Goal: Task Accomplishment & Management: Use online tool/utility

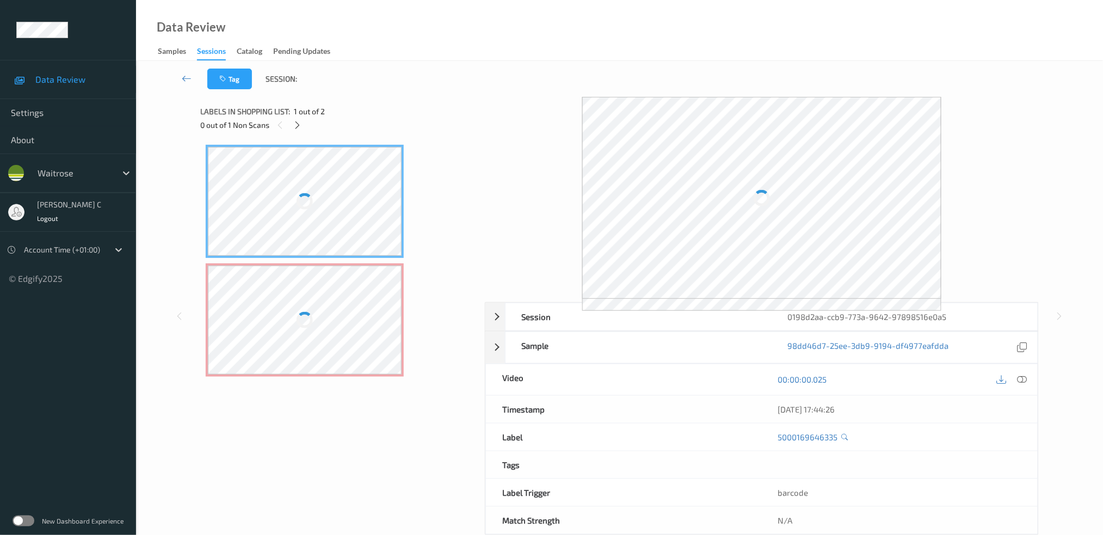
click at [319, 218] on div at bounding box center [305, 201] width 194 height 109
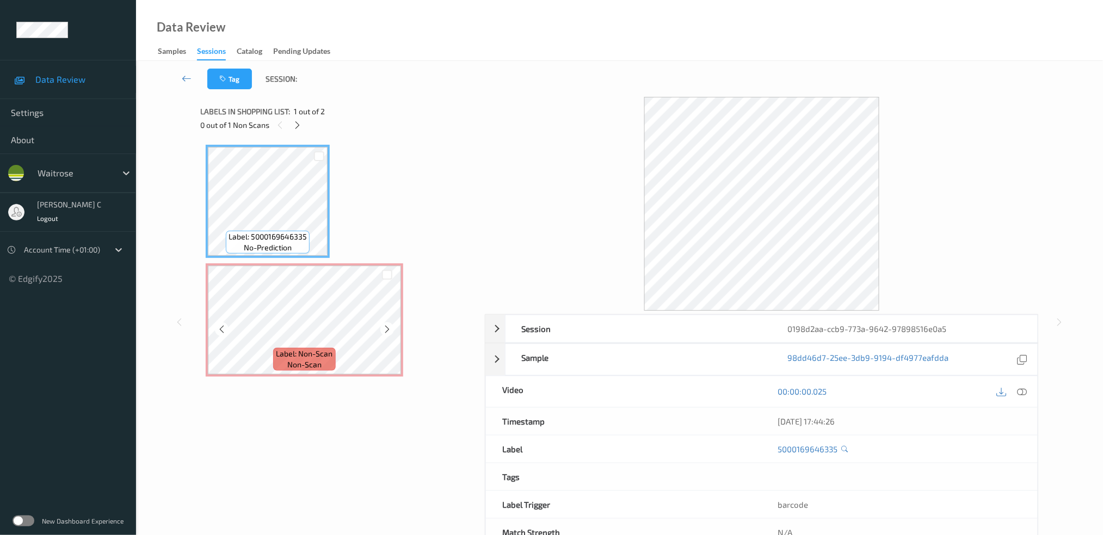
click at [322, 348] on span "Label: Non-Scan" at bounding box center [304, 353] width 57 height 11
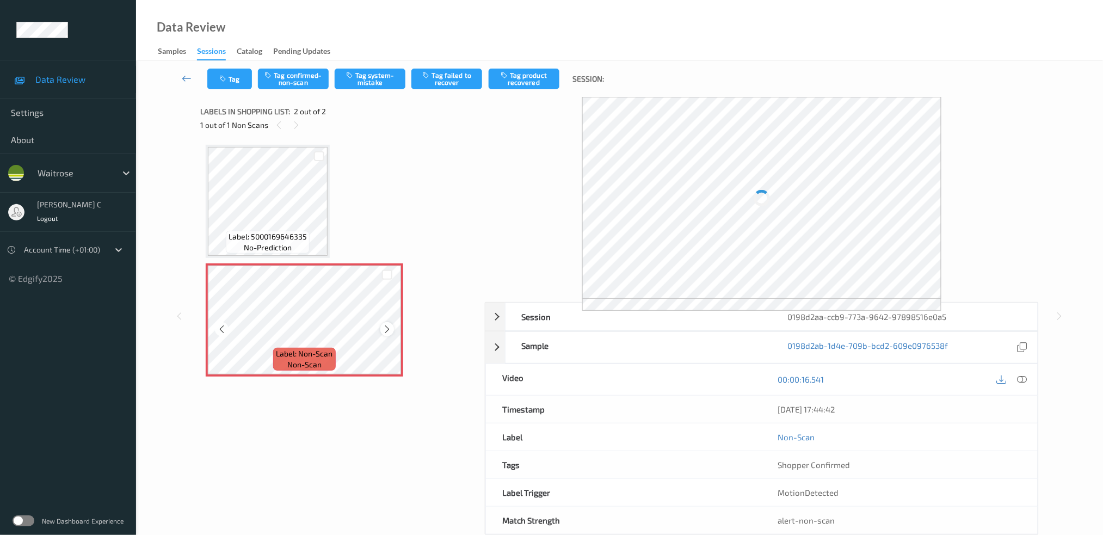
click at [385, 329] on icon at bounding box center [386, 329] width 9 height 10
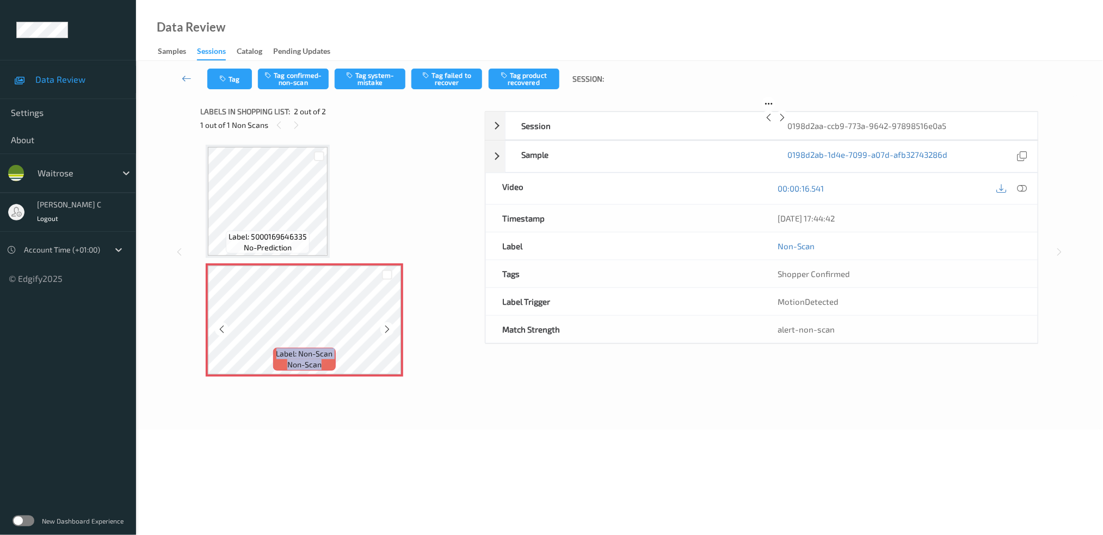
click at [385, 329] on icon at bounding box center [386, 329] width 9 height 10
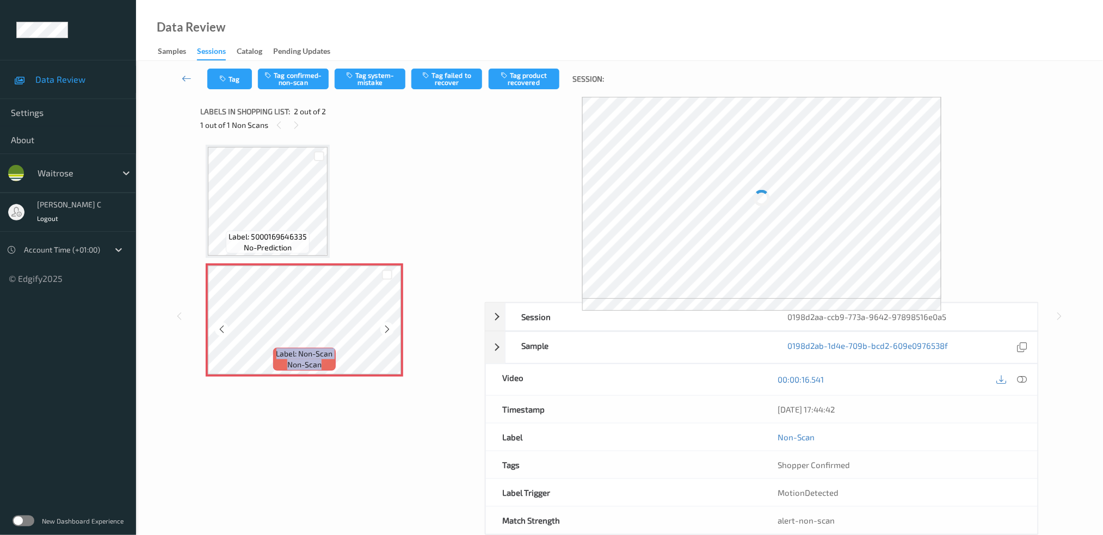
click at [385, 329] on icon at bounding box center [386, 329] width 9 height 10
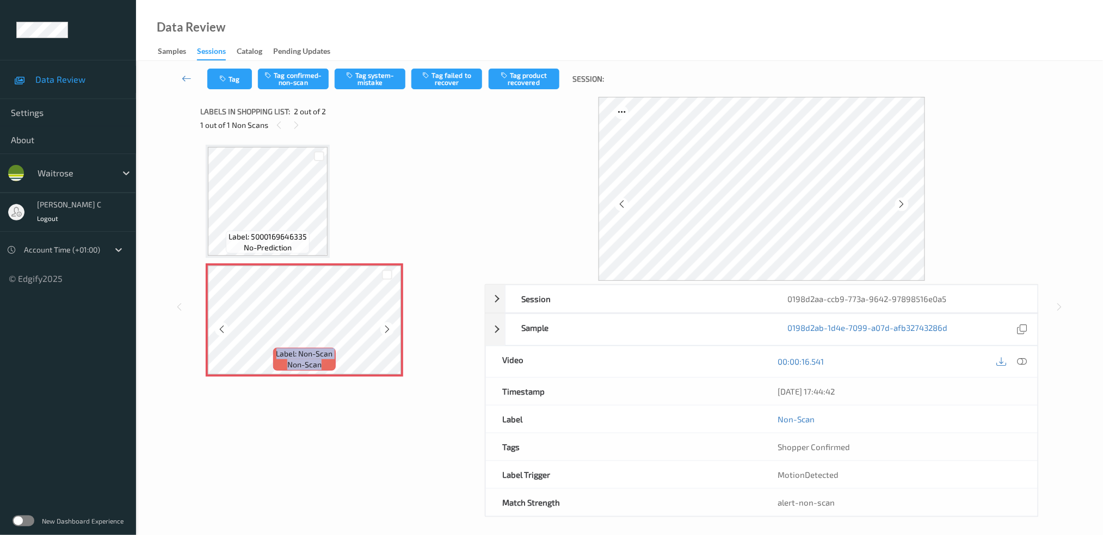
click at [385, 329] on icon at bounding box center [386, 329] width 9 height 10
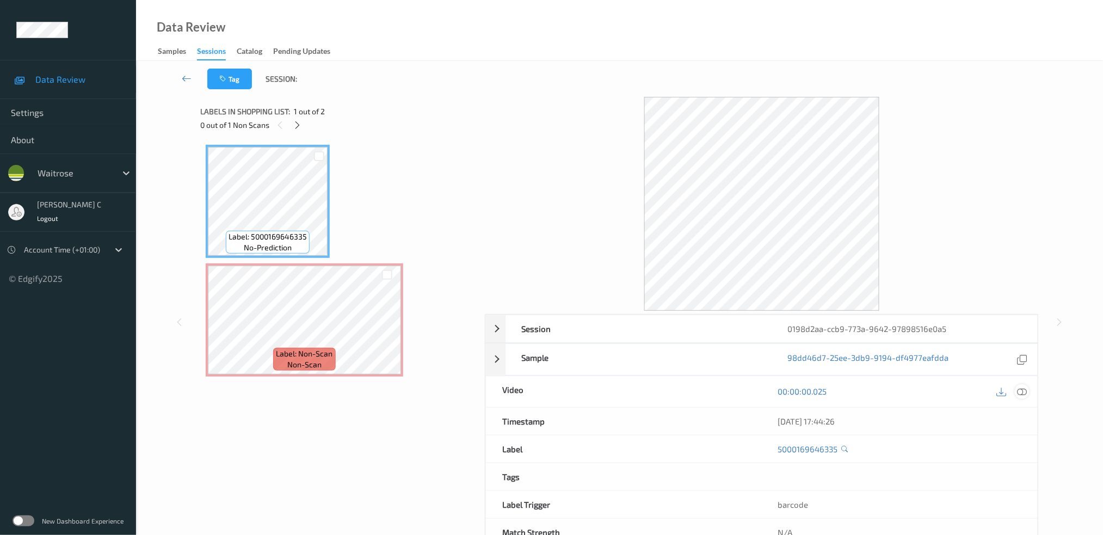
click at [1023, 392] on icon at bounding box center [1022, 391] width 10 height 10
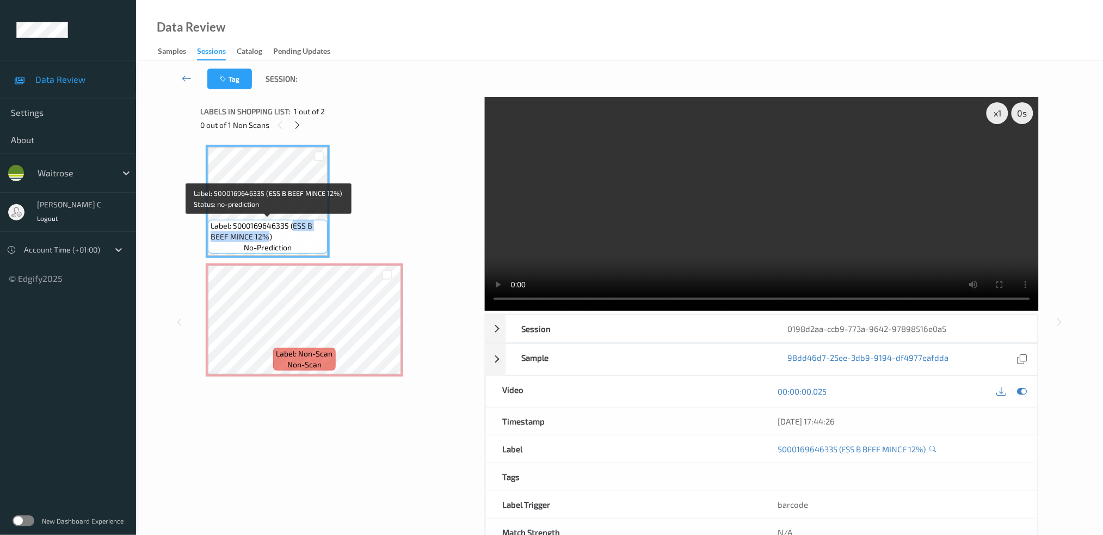
drag, startPoint x: 291, startPoint y: 222, endPoint x: 266, endPoint y: 237, distance: 29.3
click at [266, 237] on span "Label: 5000169646335 (ESS B BEEF MINCE 12%)" at bounding box center [268, 231] width 114 height 22
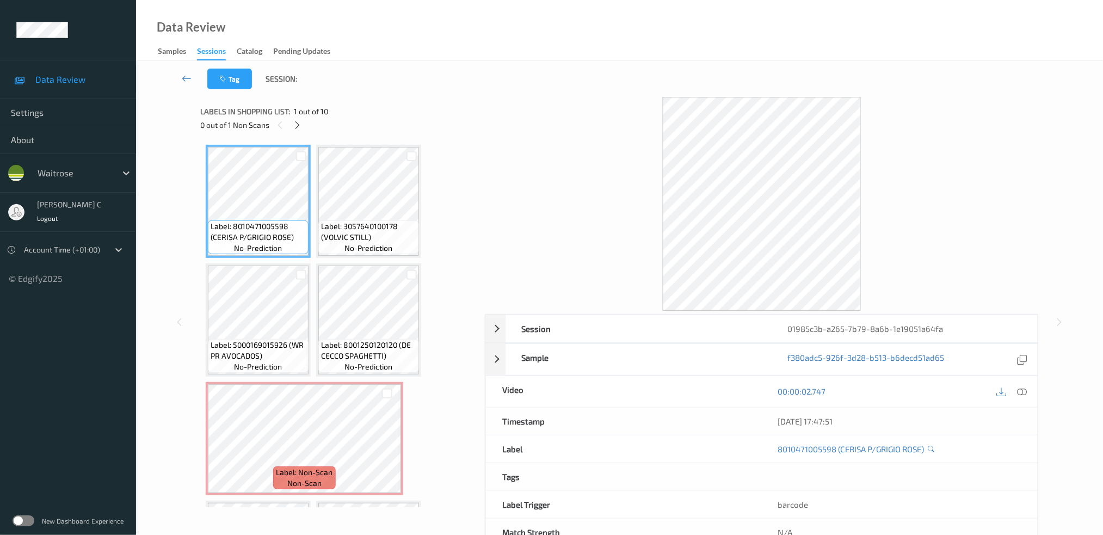
click at [216, 51] on div "Sessions" at bounding box center [211, 53] width 29 height 15
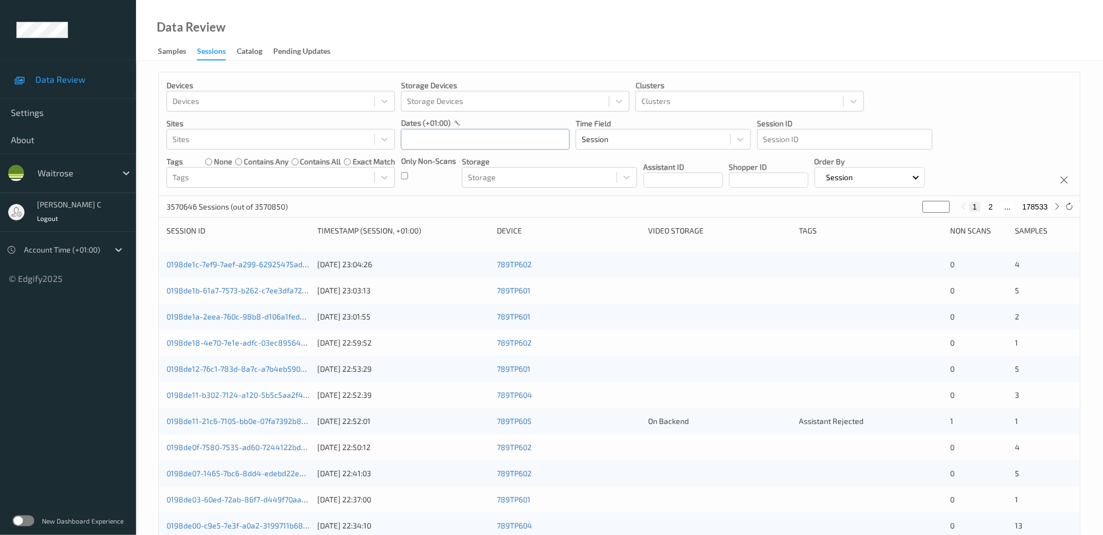
click at [458, 138] on input "text" at bounding box center [485, 139] width 169 height 21
click at [418, 287] on span "24" at bounding box center [414, 285] width 15 height 15
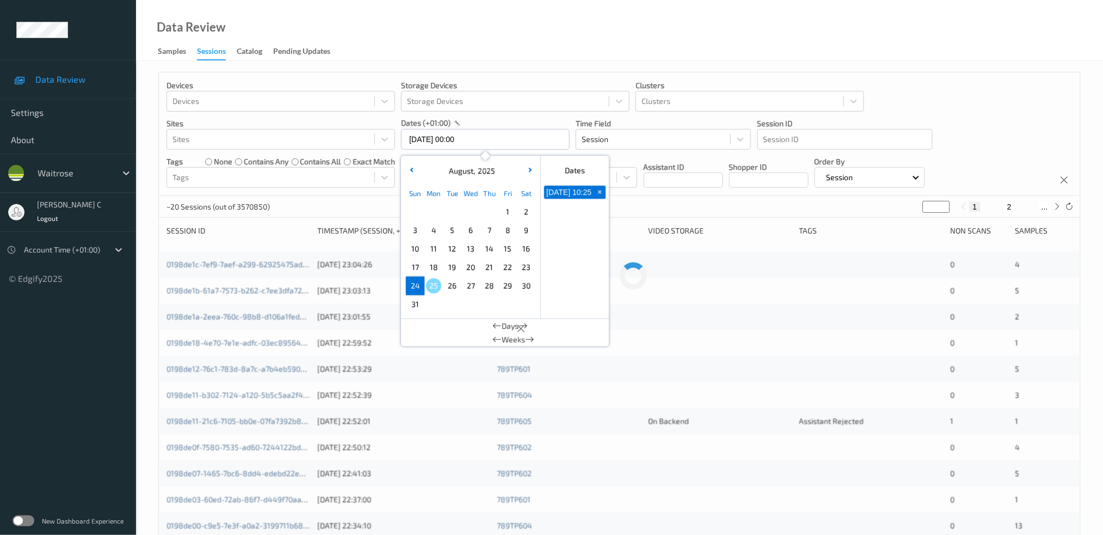
click at [418, 287] on span "24" at bounding box center [414, 285] width 15 height 15
click at [683, 38] on div "Data Review Samples Sessions Catalog Pending Updates" at bounding box center [619, 30] width 967 height 61
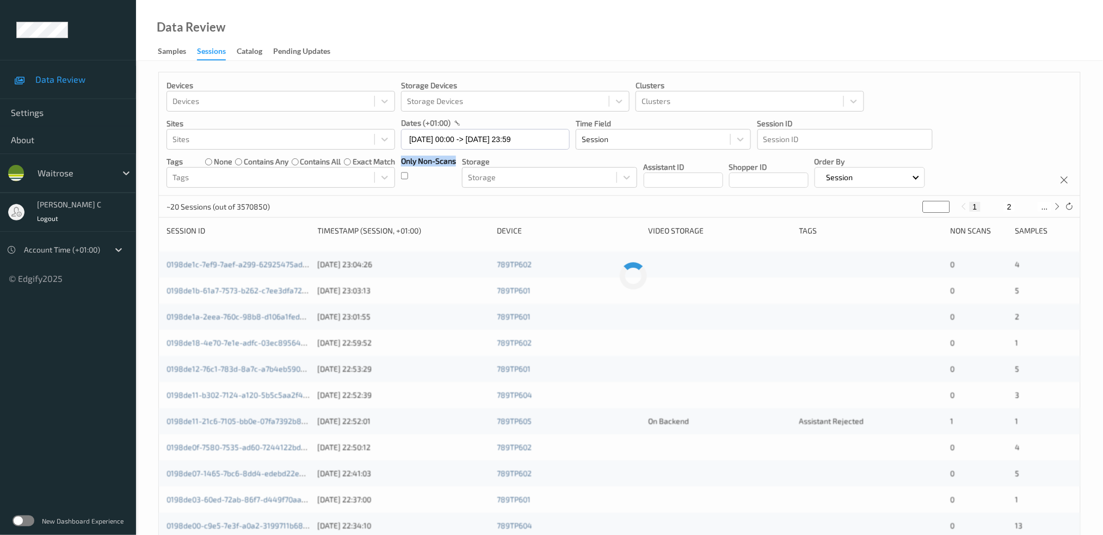
click at [407, 174] on div "Only Non-Scans" at bounding box center [428, 172] width 55 height 32
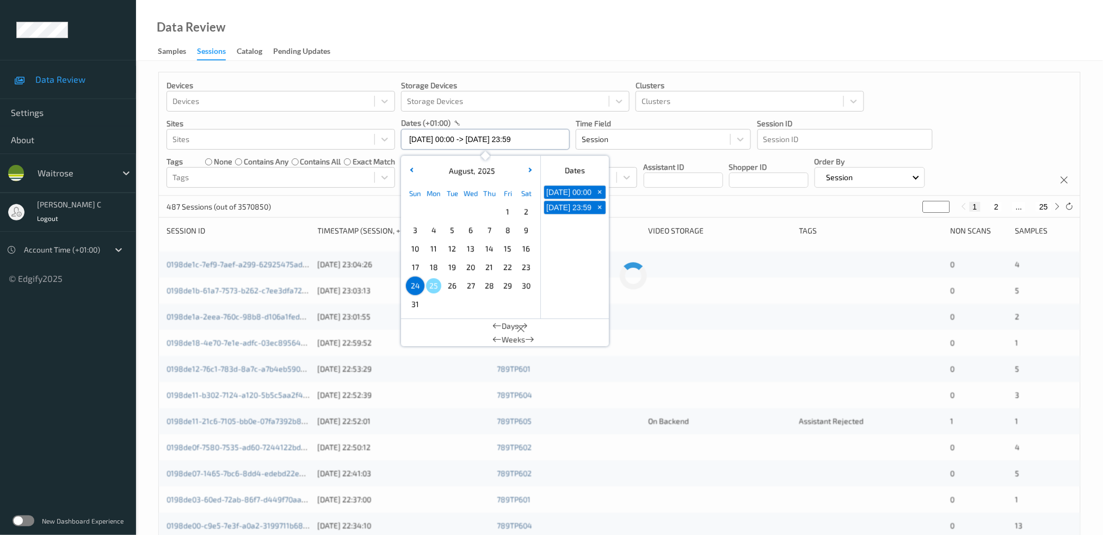
click at [447, 133] on input "24/08/2025 00:00 -> 24/08/2025 23:59" at bounding box center [485, 139] width 169 height 21
click at [527, 268] on span "23" at bounding box center [525, 267] width 15 height 15
click at [605, 37] on div "Data Review Samples Sessions Catalog Pending Updates" at bounding box center [619, 30] width 967 height 61
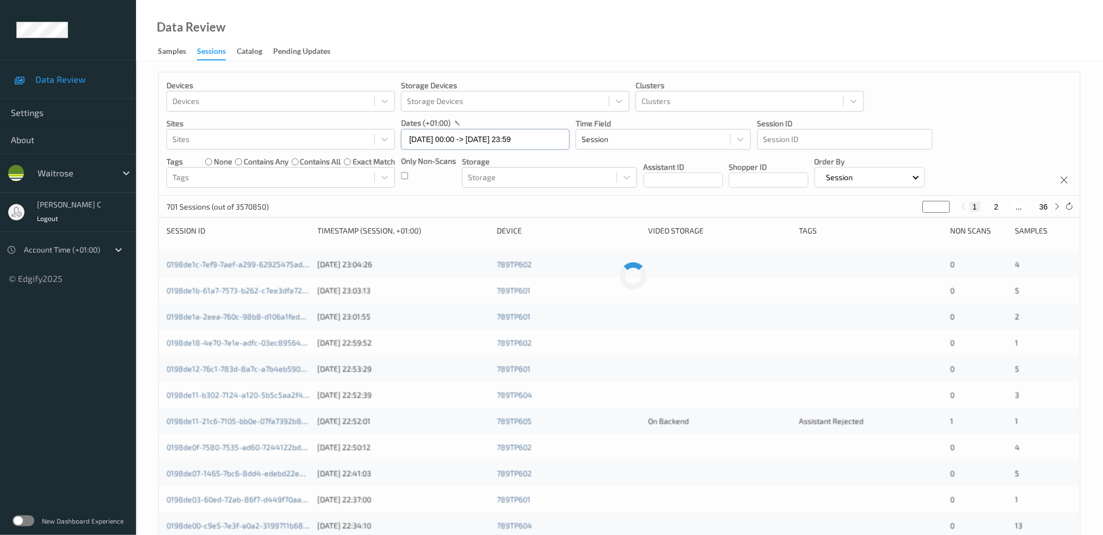
click at [421, 143] on input "23/08/2025 00:00 -> 23/08/2025 23:59" at bounding box center [485, 139] width 169 height 21
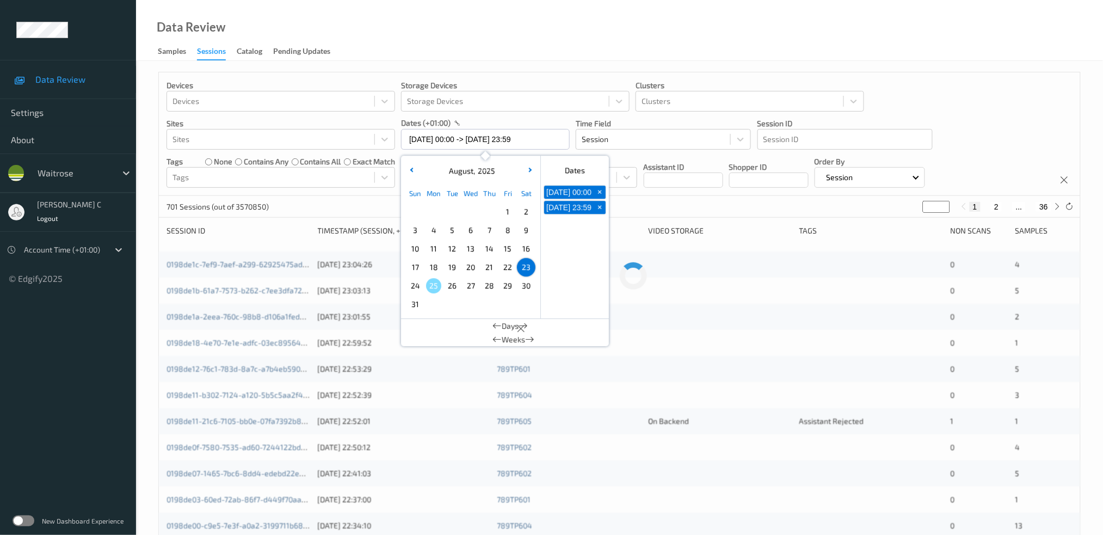
click at [418, 286] on span "24" at bounding box center [414, 285] width 15 height 15
type input "24/08/2025 00:00 -> 24/08/2025 23:59"
click at [705, 40] on div "Data Review Samples Sessions Catalog Pending Updates" at bounding box center [619, 30] width 967 height 61
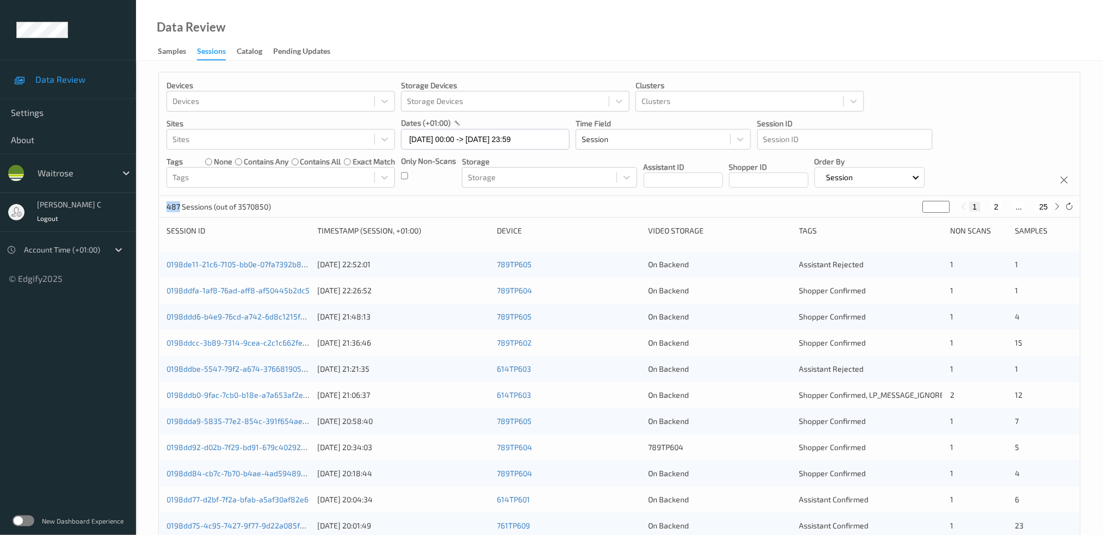
drag, startPoint x: 178, startPoint y: 203, endPoint x: 153, endPoint y: 209, distance: 26.3
click at [153, 209] on div "Devices Devices Storage Devices Storage Devices Clusters Clusters Sites Sites d…" at bounding box center [619, 440] width 967 height 758
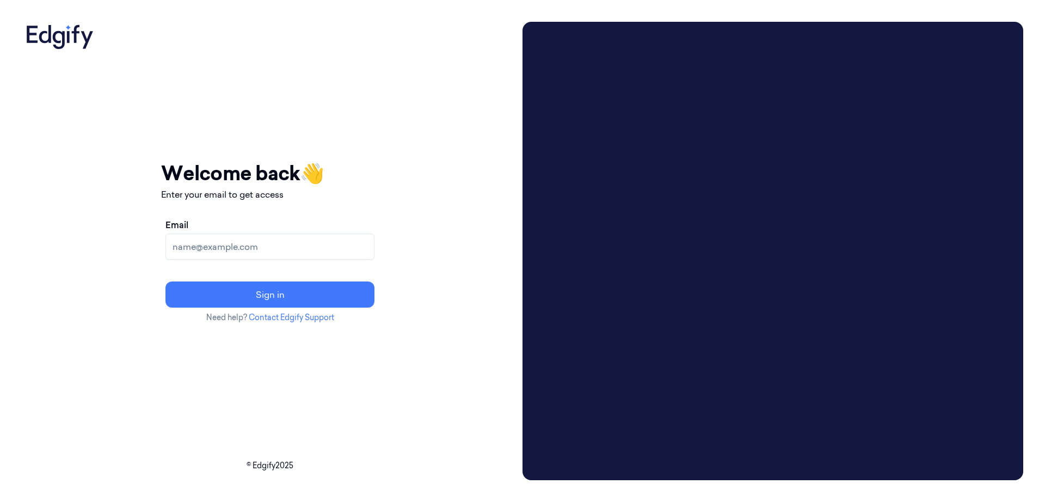
click at [308, 246] on input "Email" at bounding box center [269, 246] width 209 height 26
type input "[EMAIL_ADDRESS][DOMAIN_NAME]"
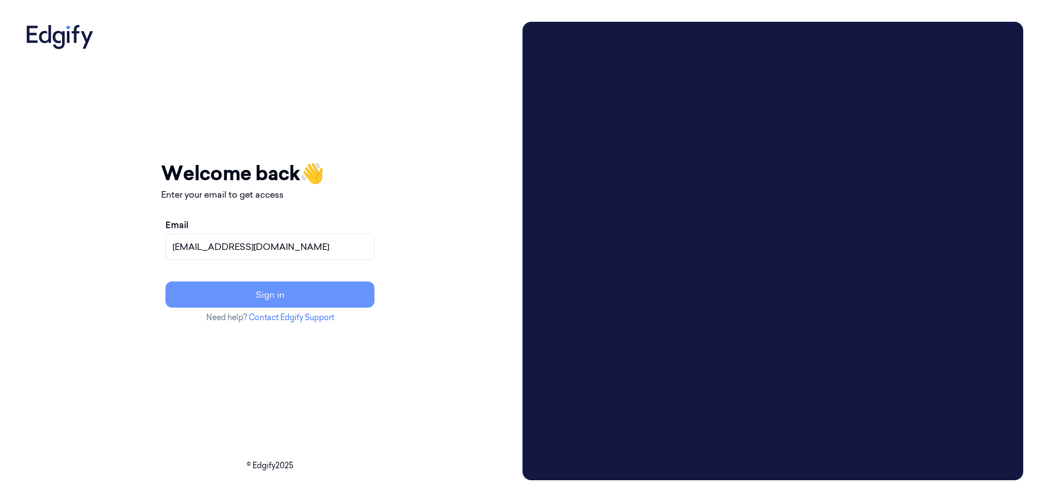
click at [300, 295] on button "Sign in" at bounding box center [269, 294] width 209 height 26
